Goal: Check status: Check status

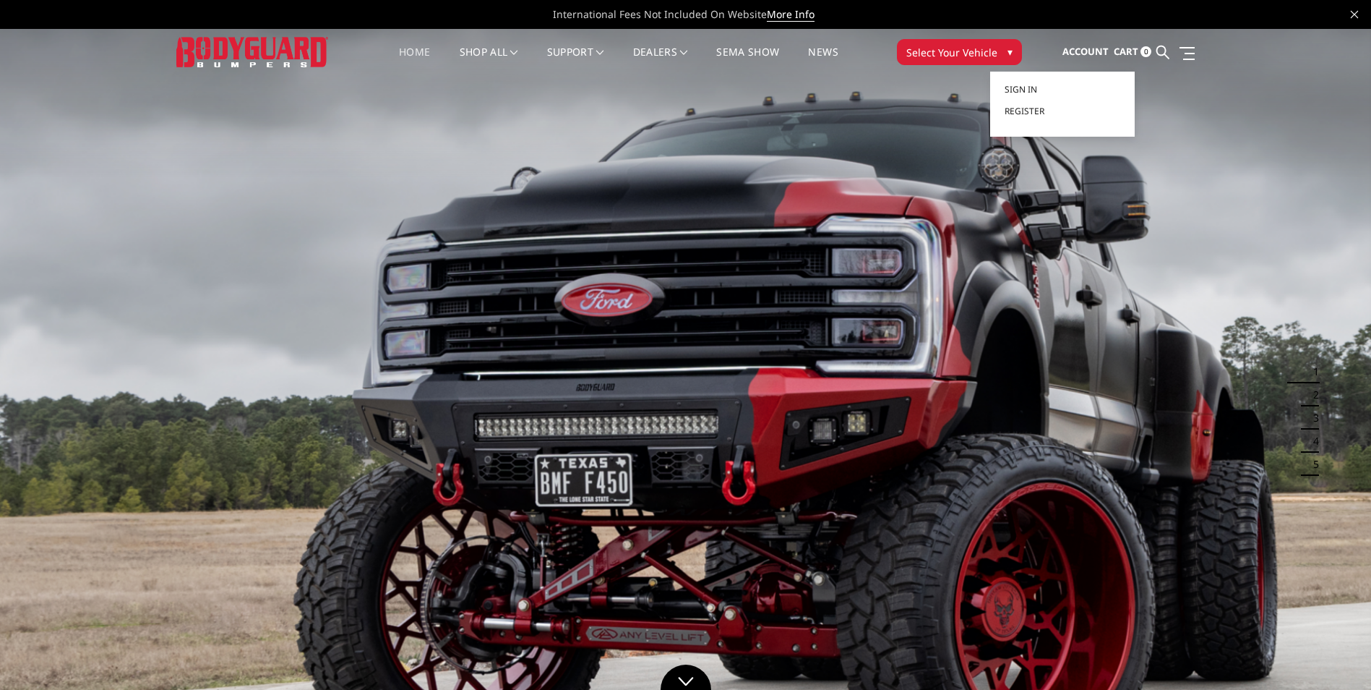
click at [1094, 46] on span "Account" at bounding box center [1086, 51] width 46 height 13
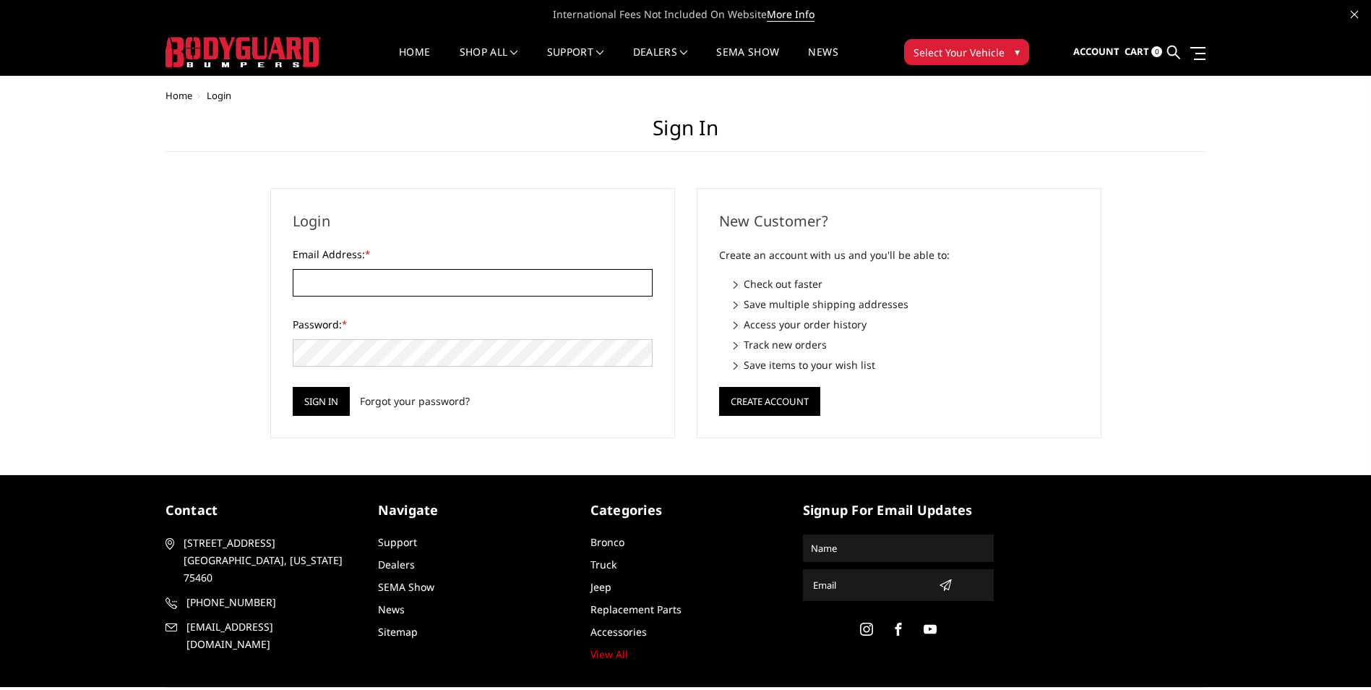
type input "[EMAIL_ADDRESS][DOMAIN_NAME]"
drag, startPoint x: 303, startPoint y: 408, endPoint x: 309, endPoint y: 400, distance: 9.8
click at [304, 408] on input "Sign in" at bounding box center [321, 401] width 57 height 29
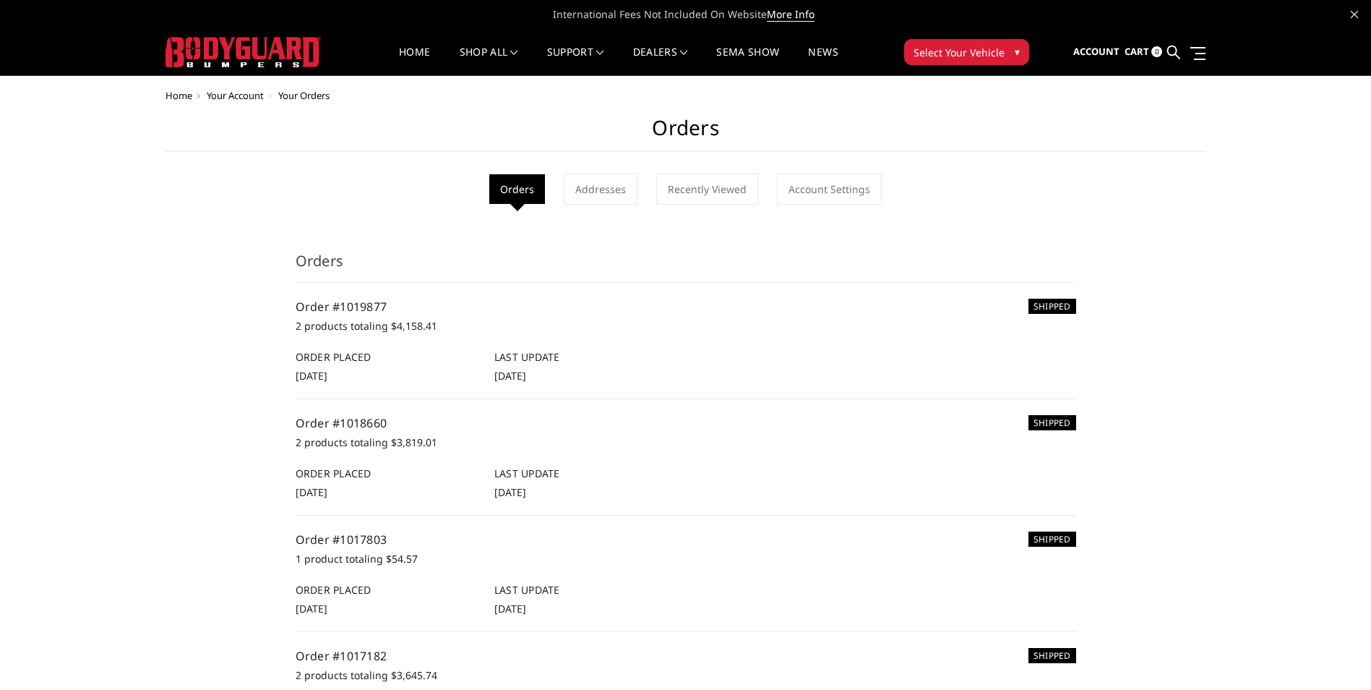
click at [392, 327] on p "2 products totaling $4,158.41" at bounding box center [686, 325] width 781 height 17
click at [378, 350] on h6 "Order Placed" at bounding box center [388, 356] width 184 height 15
click at [343, 338] on div "SHIPPED Order #1019877 2 products totaling $4,158.41 Order Placed 28th Aug 2025…" at bounding box center [686, 340] width 781 height 85
click at [342, 339] on div "SHIPPED Order #1019877 2 products totaling $4,158.41 Order Placed 28th Aug 2025…" at bounding box center [686, 340] width 781 height 85
click at [601, 181] on link "Addresses" at bounding box center [601, 188] width 74 height 31
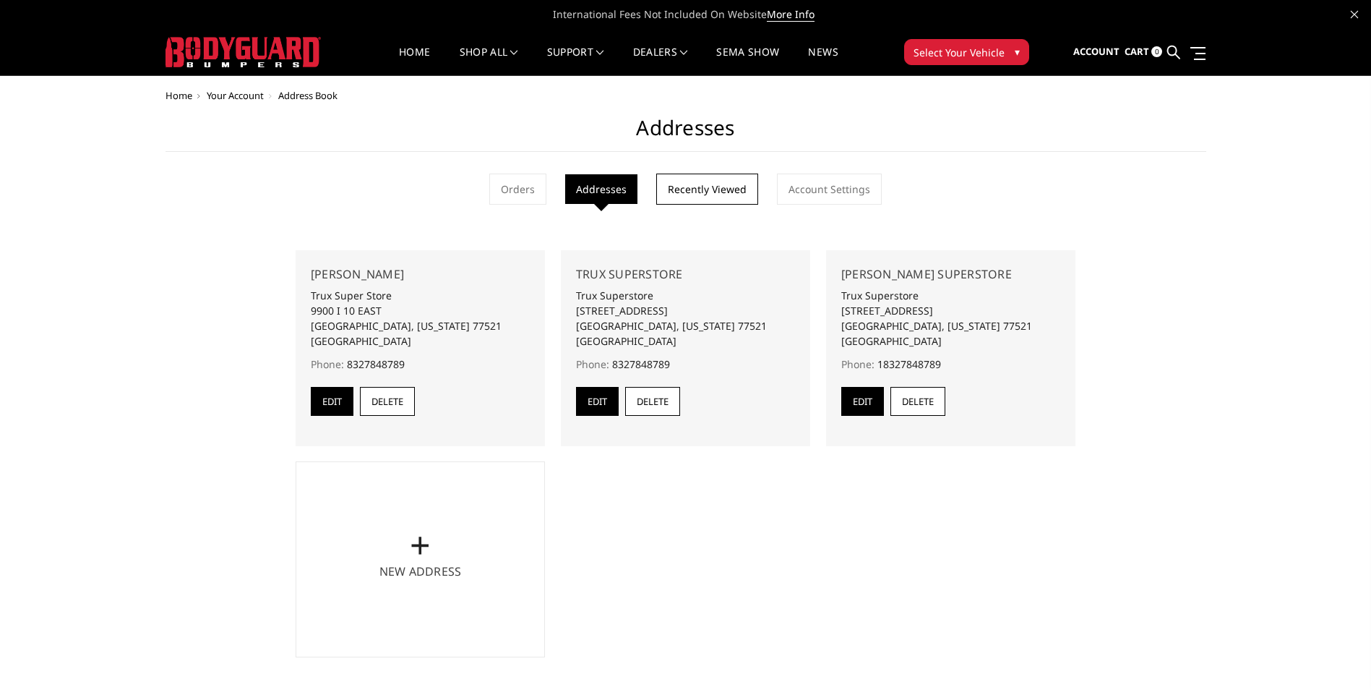
click at [716, 189] on link "Recently Viewed" at bounding box center [707, 188] width 102 height 31
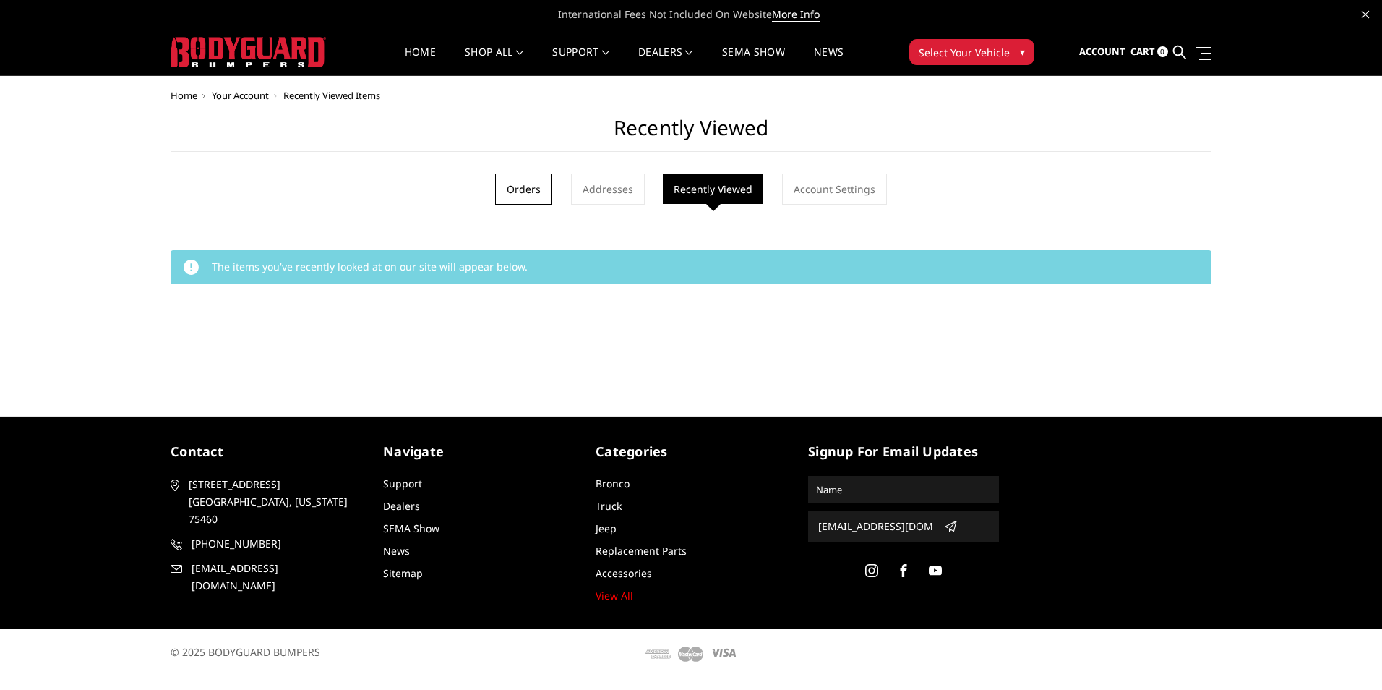
click at [509, 186] on link "Orders" at bounding box center [523, 188] width 57 height 31
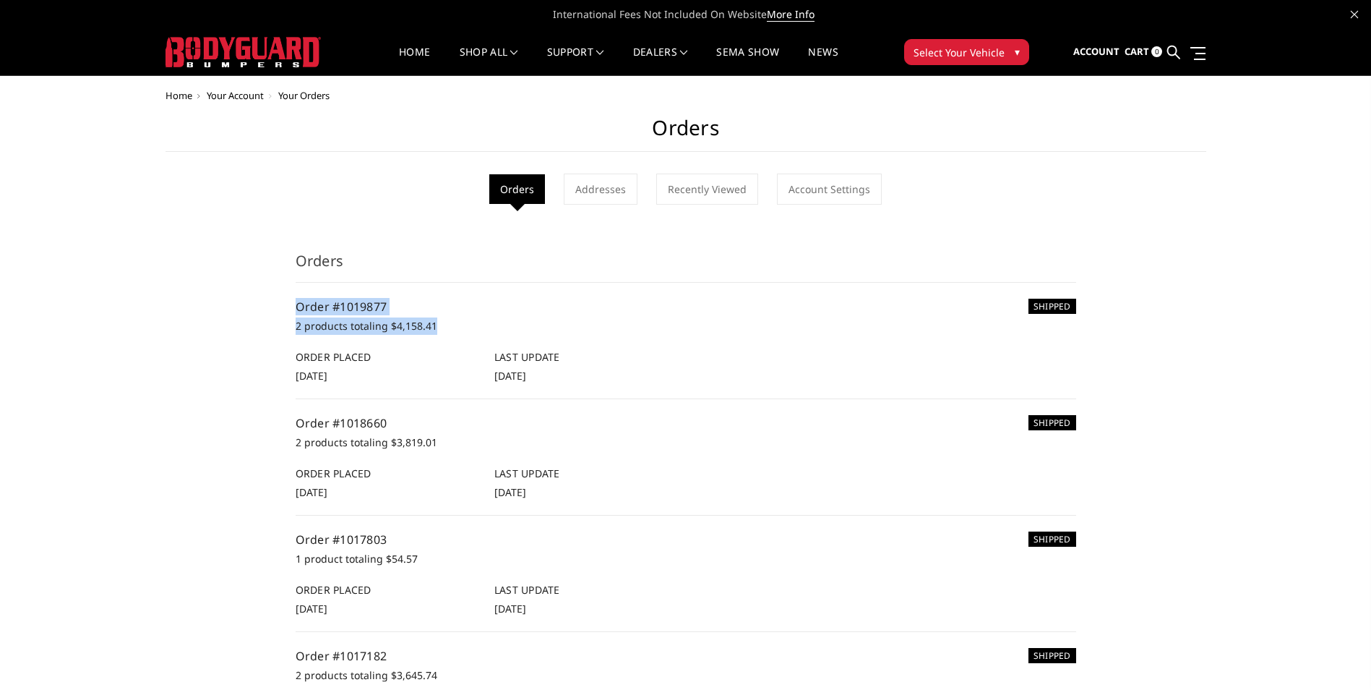
drag, startPoint x: 441, startPoint y: 325, endPoint x: 284, endPoint y: 307, distance: 157.8
drag, startPoint x: 284, startPoint y: 307, endPoint x: 266, endPoint y: 299, distance: 19.7
click at [1136, 49] on span "Cart" at bounding box center [1137, 51] width 25 height 13
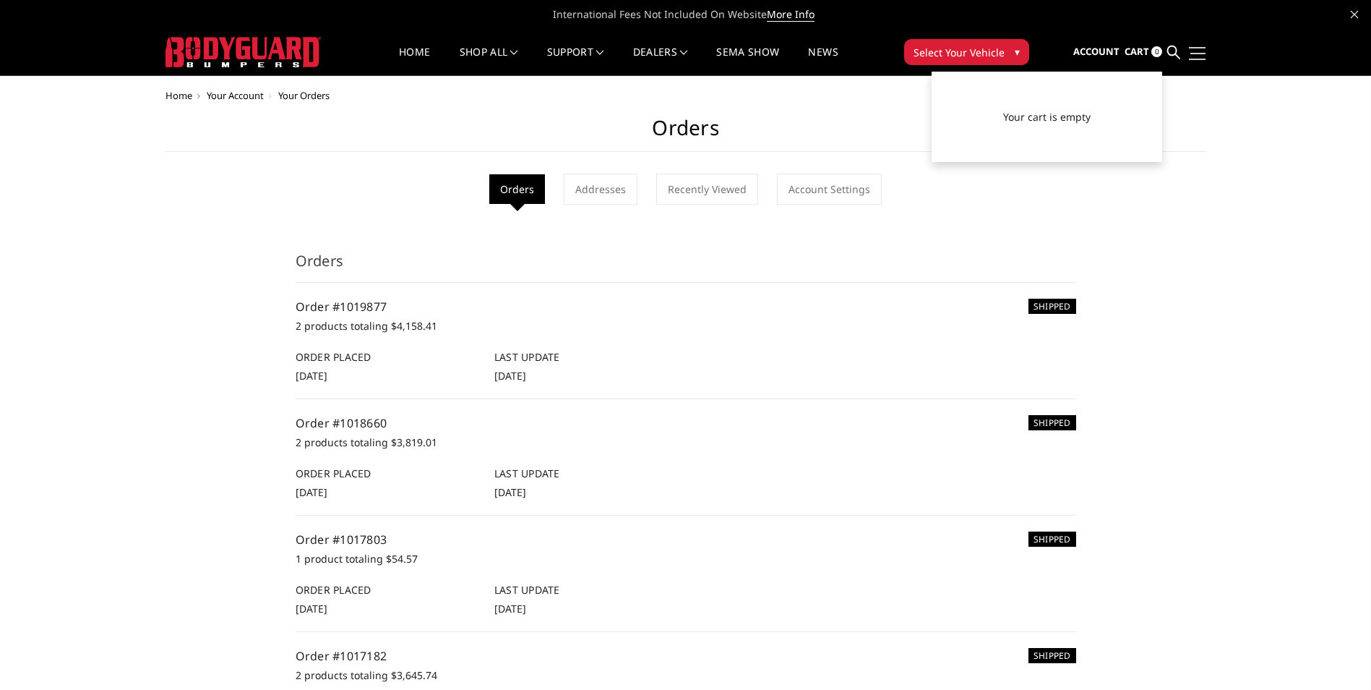
click at [1203, 48] on link at bounding box center [1195, 53] width 20 height 15
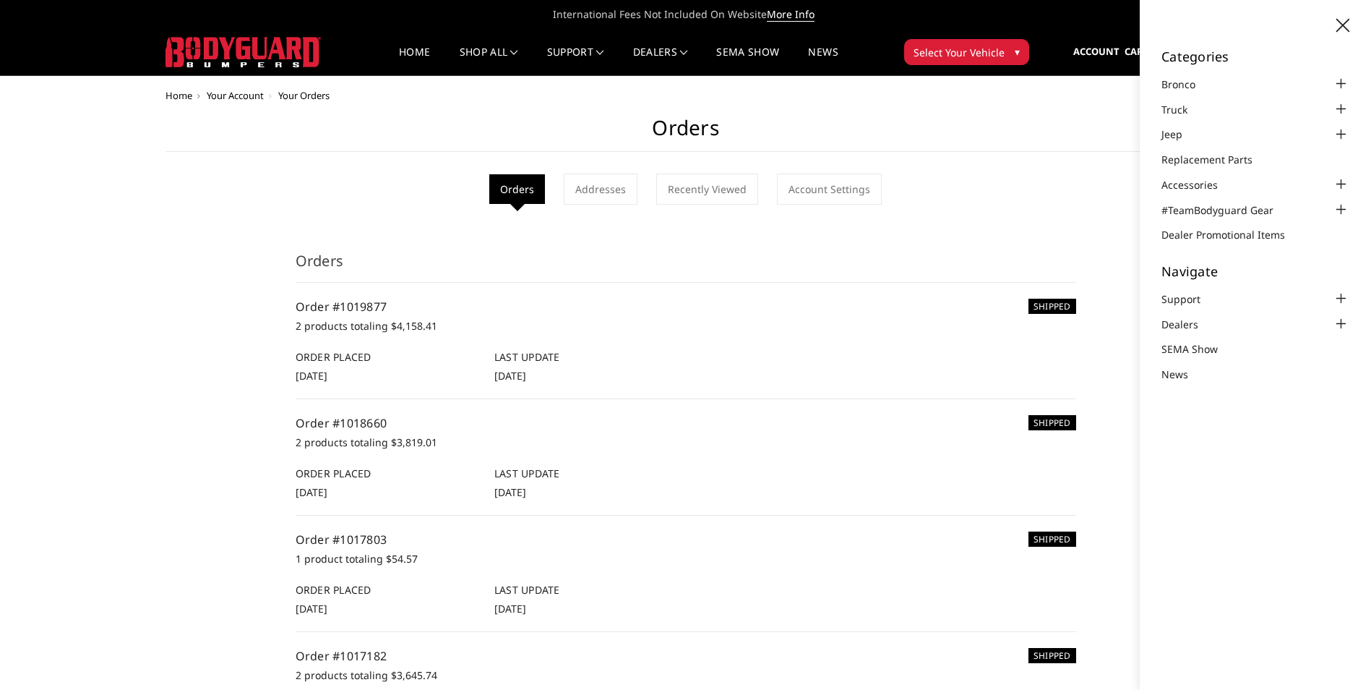
click at [795, 340] on div "SHIPPED Order #1019877 2 products totaling $4,158.41 Order Placed 28th Aug 2025…" at bounding box center [686, 340] width 781 height 85
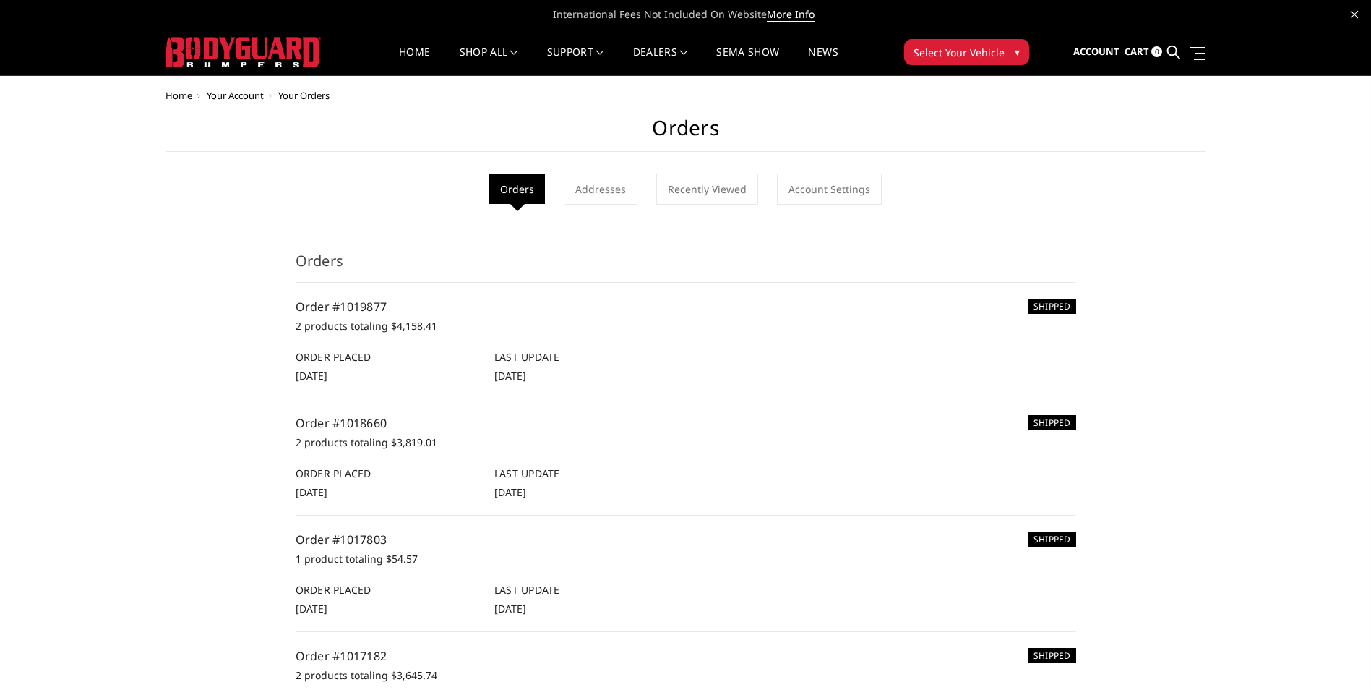
click at [563, 366] on div "Last Update 19th Sep 2025" at bounding box center [585, 366] width 199 height 34
click at [346, 340] on div "SHIPPED Order #1019877 2 products totaling $4,158.41 Order Placed 28th Aug 2025…" at bounding box center [686, 340] width 781 height 85
drag, startPoint x: 390, startPoint y: 305, endPoint x: 336, endPoint y: 308, distance: 53.6
click at [336, 308] on h5 "Order #1019877" at bounding box center [686, 306] width 781 height 17
drag, startPoint x: 336, startPoint y: 308, endPoint x: 482, endPoint y: 313, distance: 146.1
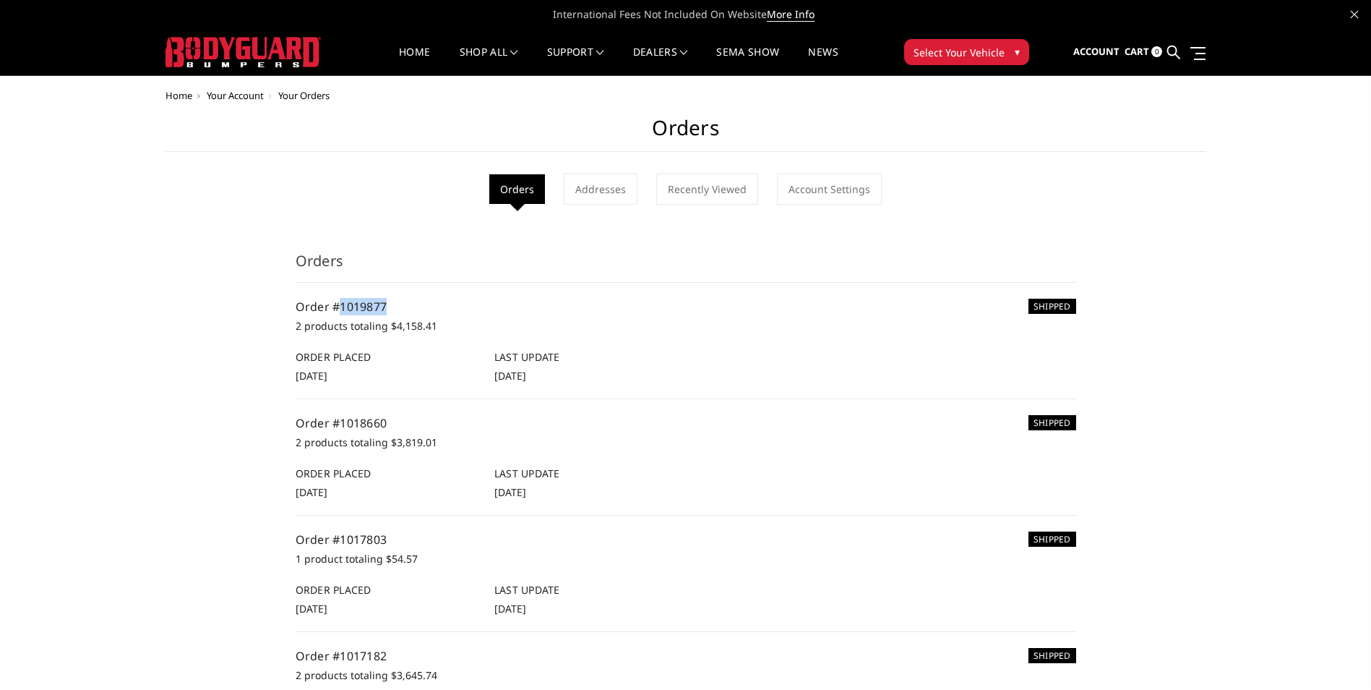
click at [482, 313] on h5 "Order #1019877" at bounding box center [686, 306] width 781 height 17
click at [346, 304] on link "Order #1019877" at bounding box center [342, 307] width 92 height 16
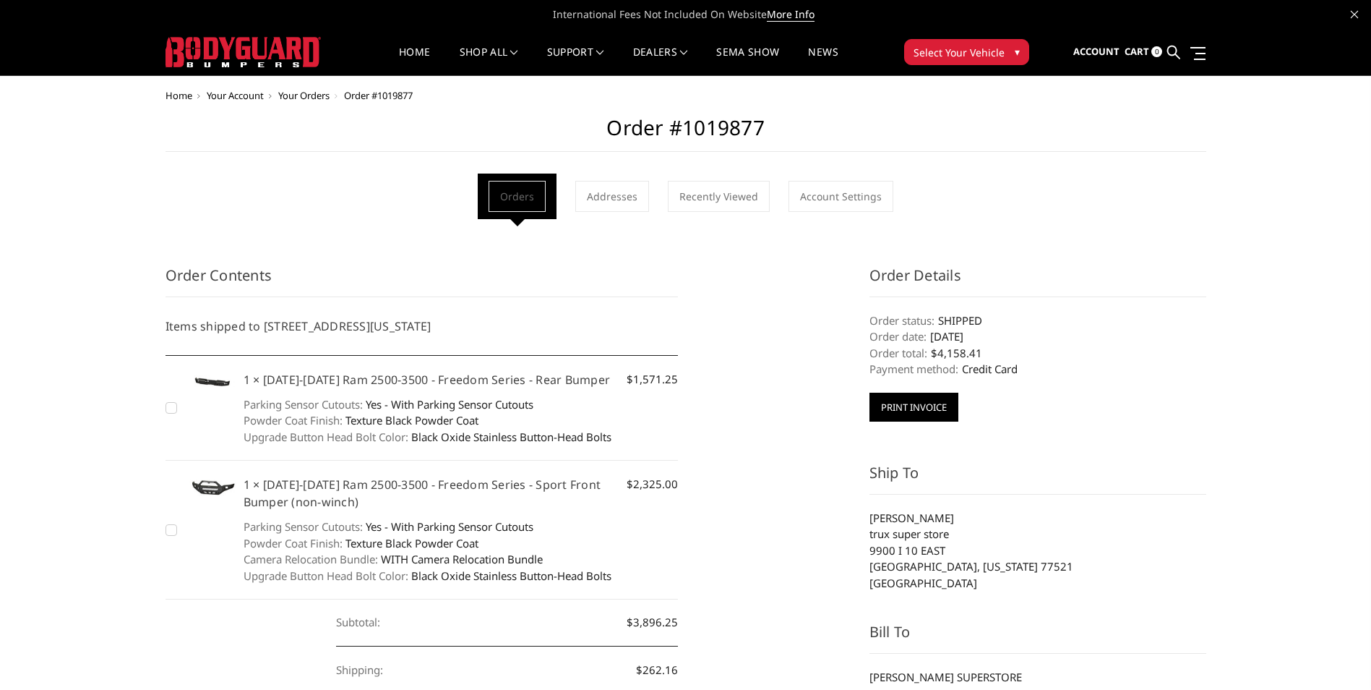
click at [925, 413] on button "Print Invoice" at bounding box center [914, 406] width 89 height 29
